Goal: Information Seeking & Learning: Learn about a topic

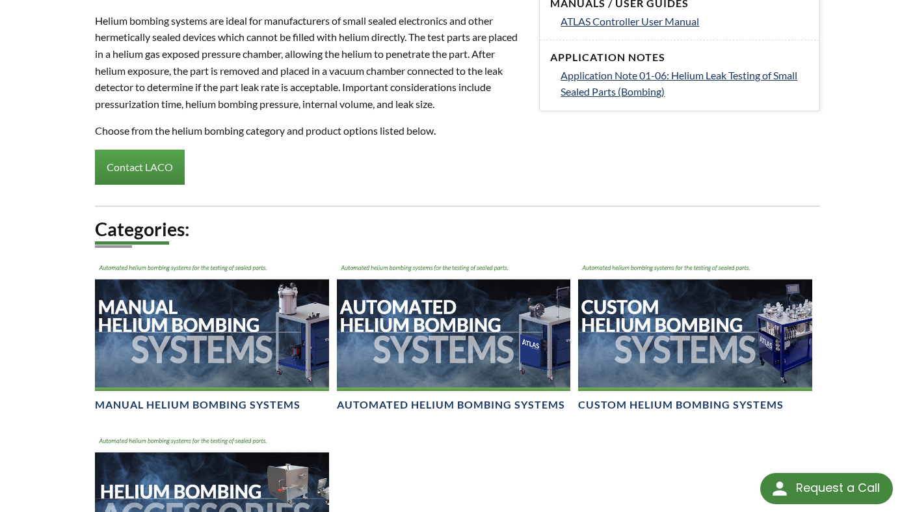
scroll to position [780, 0]
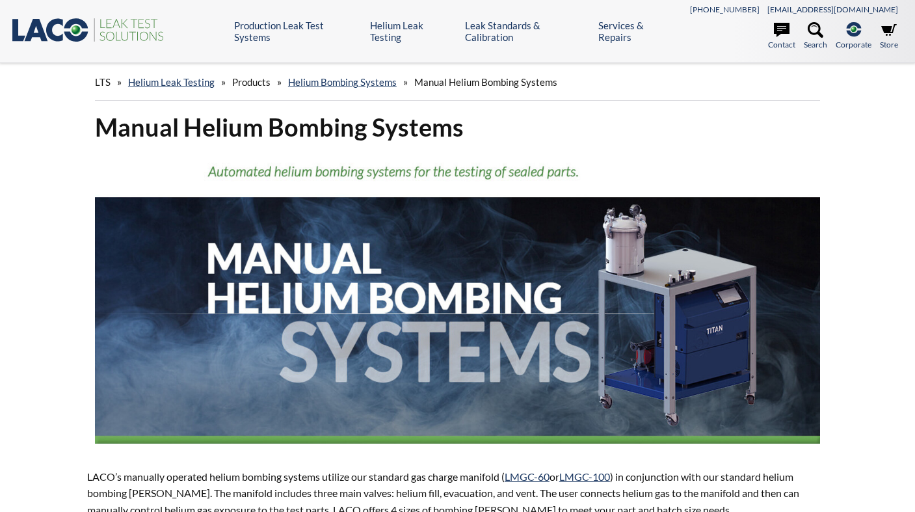
select select "Language Translate Widget"
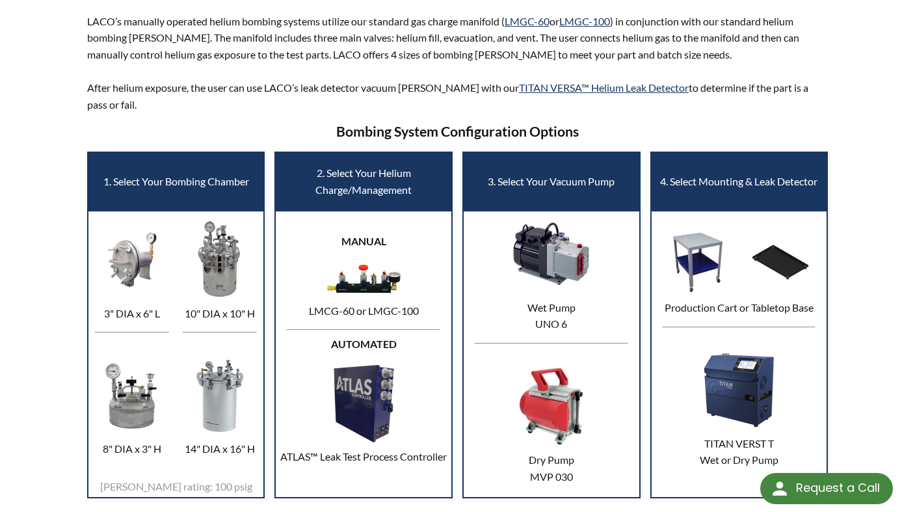
scroll to position [520, 0]
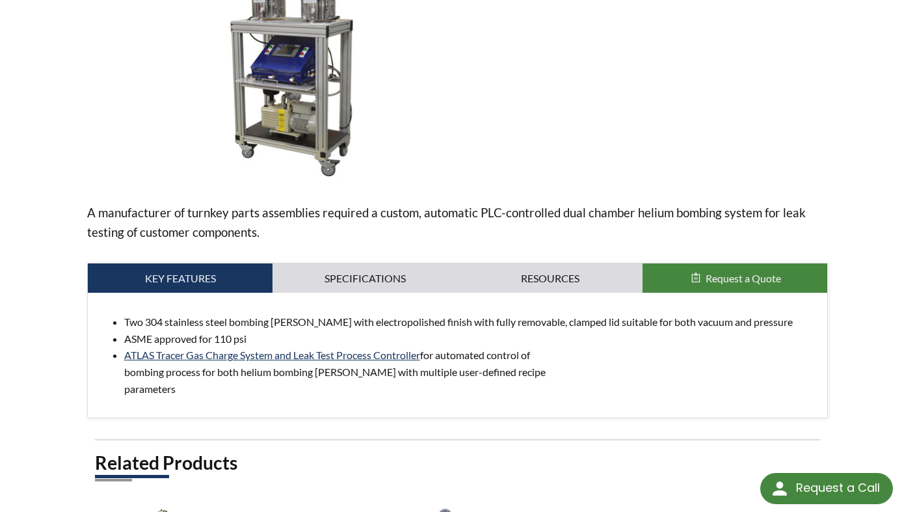
scroll to position [390, 0]
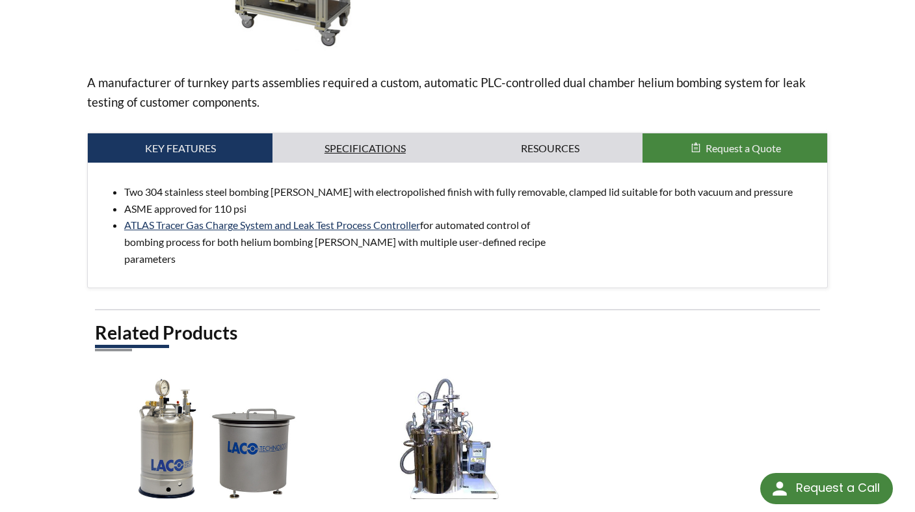
click at [361, 161] on link "Specifications" at bounding box center [364, 148] width 185 height 30
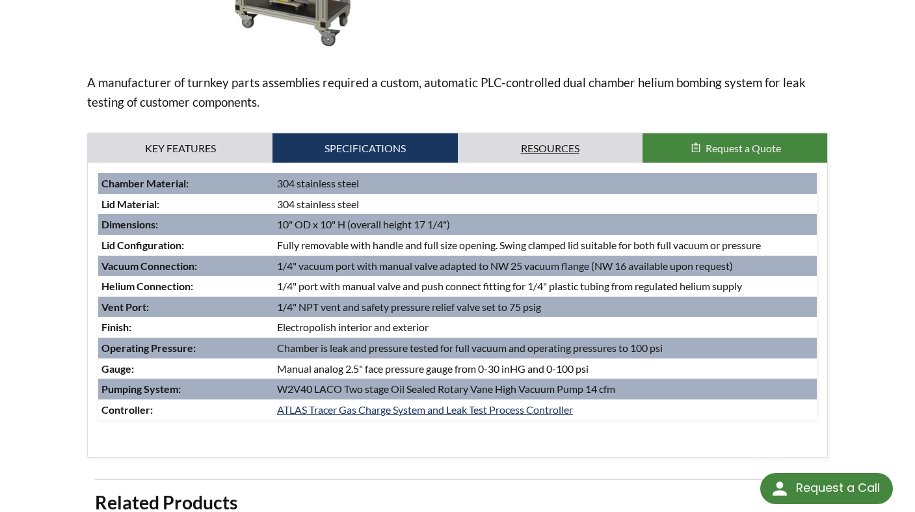
click at [566, 157] on link "Resources" at bounding box center [550, 148] width 185 height 30
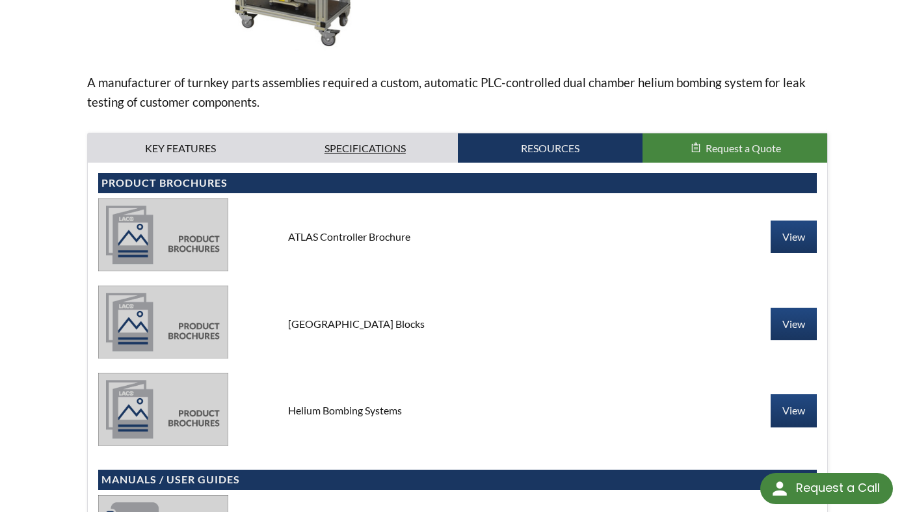
click at [350, 146] on link "Specifications" at bounding box center [364, 148] width 185 height 30
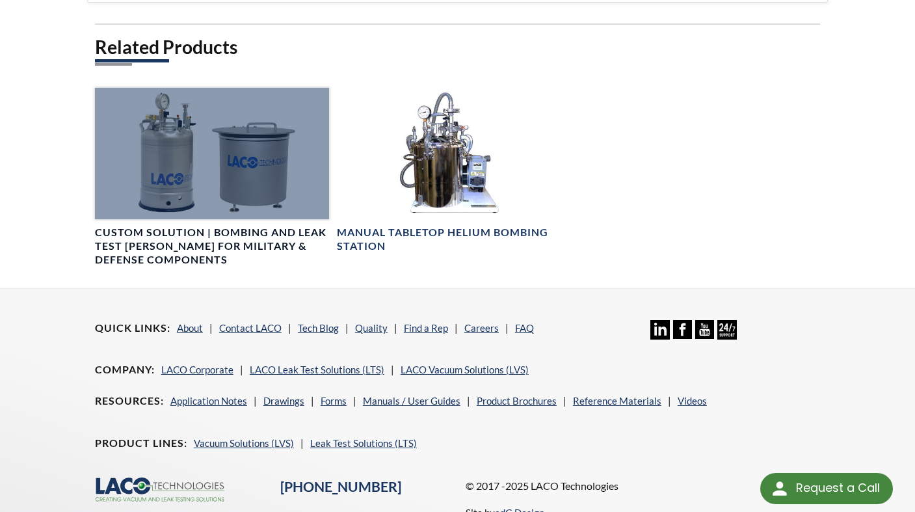
scroll to position [910, 0]
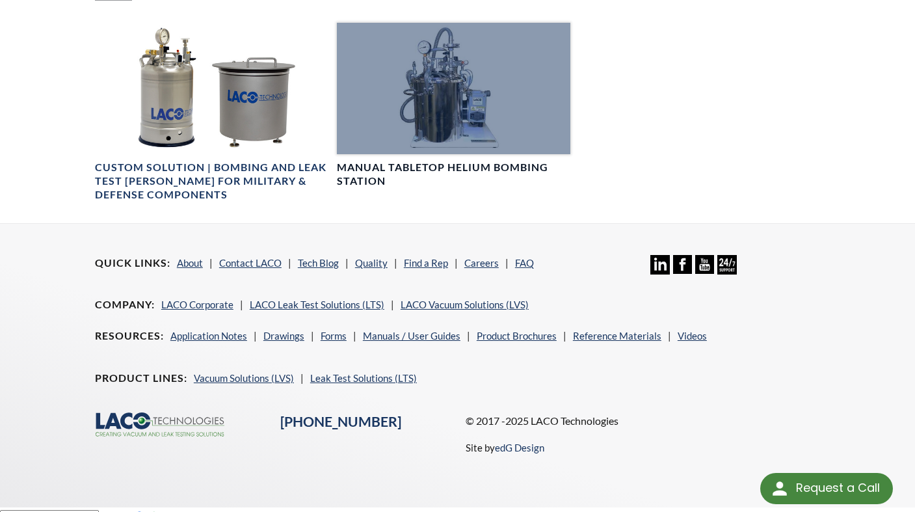
click at [454, 154] on div at bounding box center [454, 88] width 234 height 131
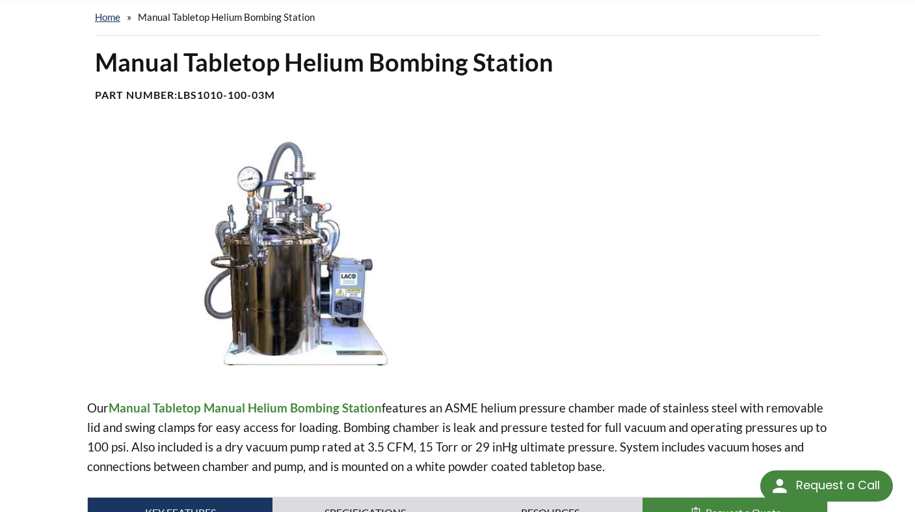
select select "Language Translate Widget"
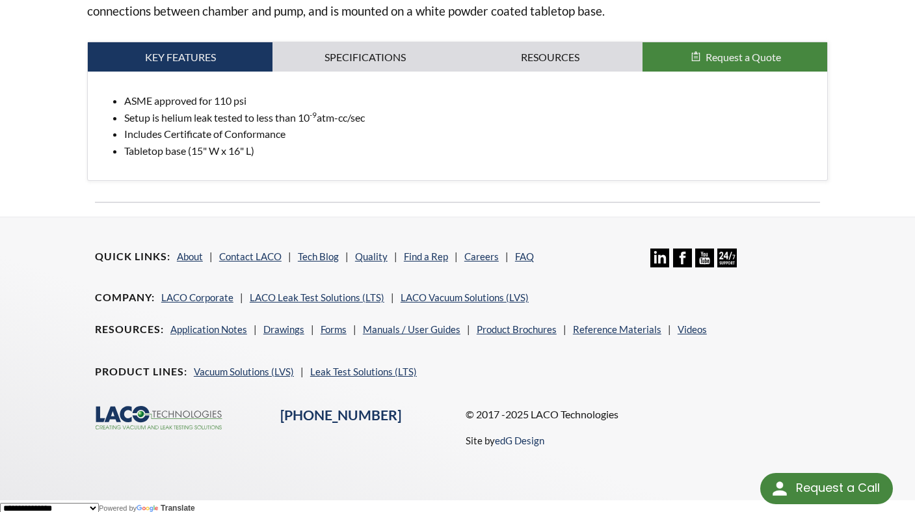
scroll to position [526, 0]
